Goal: Task Accomplishment & Management: Complete application form

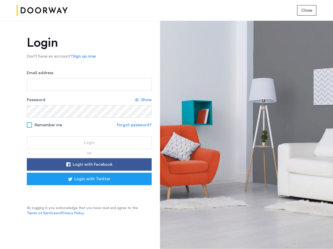
click at [306, 10] on span "Close" at bounding box center [306, 10] width 11 height 6
click at [83, 56] on link "Sign up now" at bounding box center [83, 56] width 23 height 6
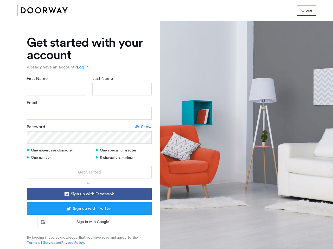
click at [143, 100] on div "Email" at bounding box center [89, 110] width 125 height 20
click at [135, 125] on icon at bounding box center [137, 127] width 4 height 4
click at [89, 165] on form "First Name Last Name Email Password Hide One uppercase character One special ch…" at bounding box center [89, 127] width 125 height 103
click at [89, 179] on div "Get started with your account Already have an account? Log in First Name Last N…" at bounding box center [89, 141] width 125 height 209
